Goal: Submit feedback/report problem: Submit feedback/report problem

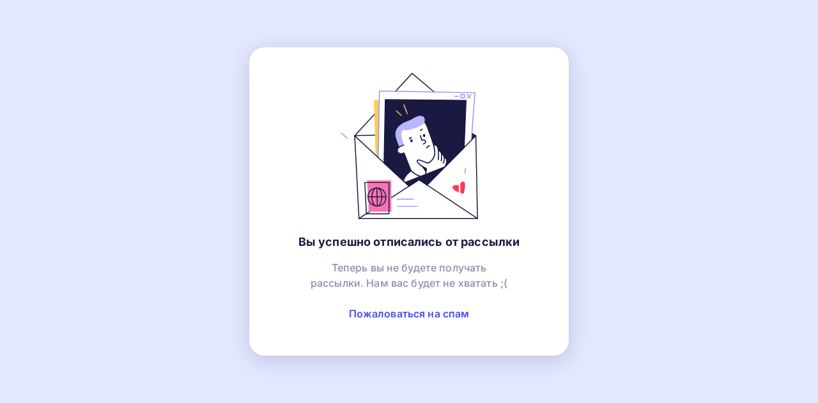
click at [381, 311] on link "Пожаловаться на спам" at bounding box center [409, 313] width 121 height 13
click at [374, 315] on link "Пожаловаться на спам" at bounding box center [409, 313] width 121 height 13
click at [379, 312] on link "Пожаловаться на спам" at bounding box center [409, 313] width 121 height 13
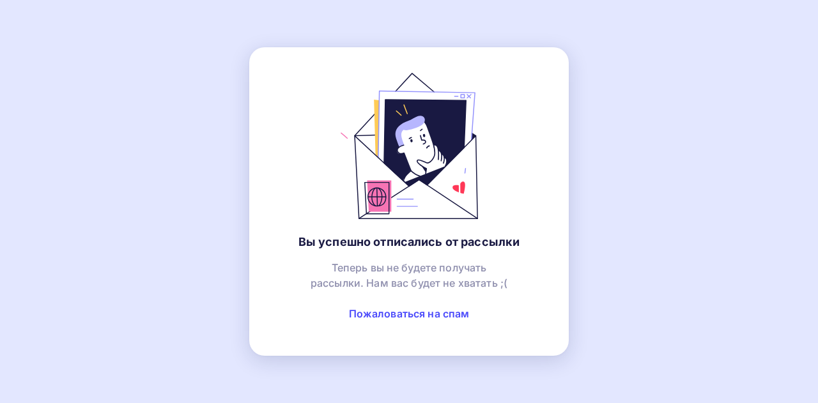
click at [369, 312] on link "Пожаловаться на спам" at bounding box center [409, 313] width 121 height 13
